Goal: Go to known website: Go to known website

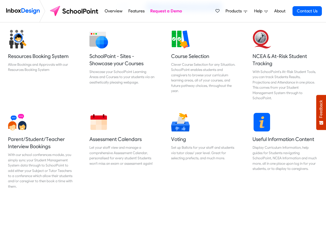
scroll to position [217, 0]
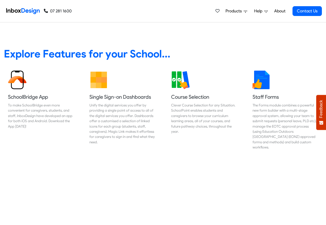
scroll to position [217, 0]
